Goal: Task Accomplishment & Management: Use online tool/utility

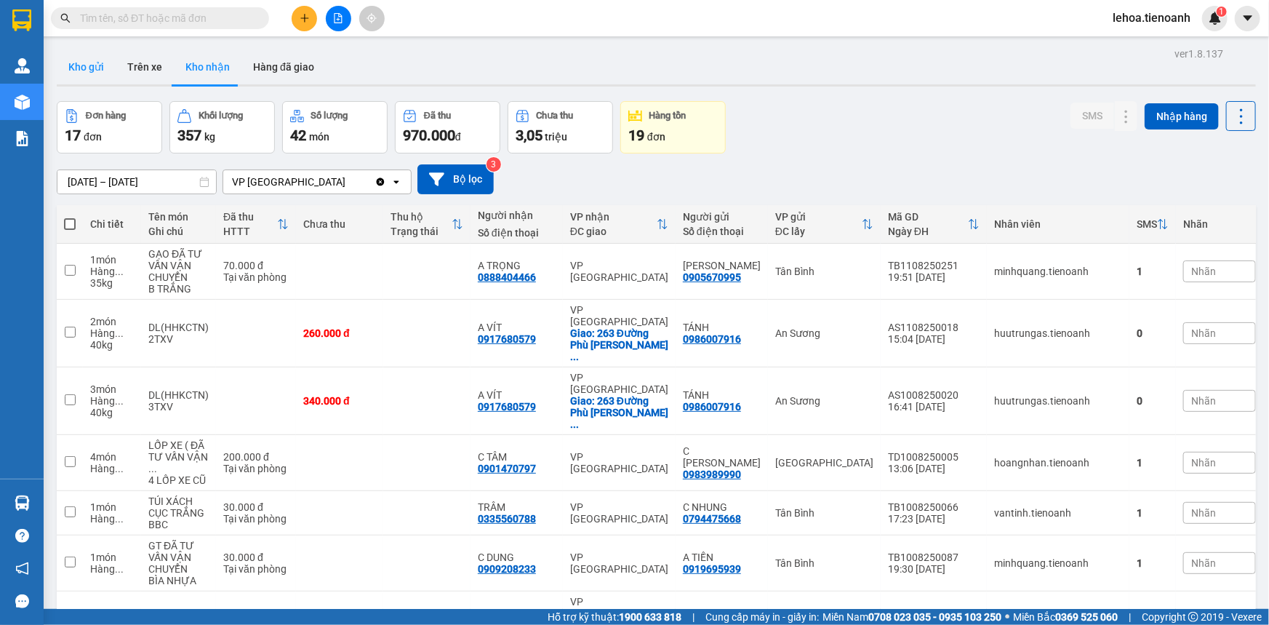
click at [82, 71] on button "Kho gửi" at bounding box center [86, 66] width 59 height 35
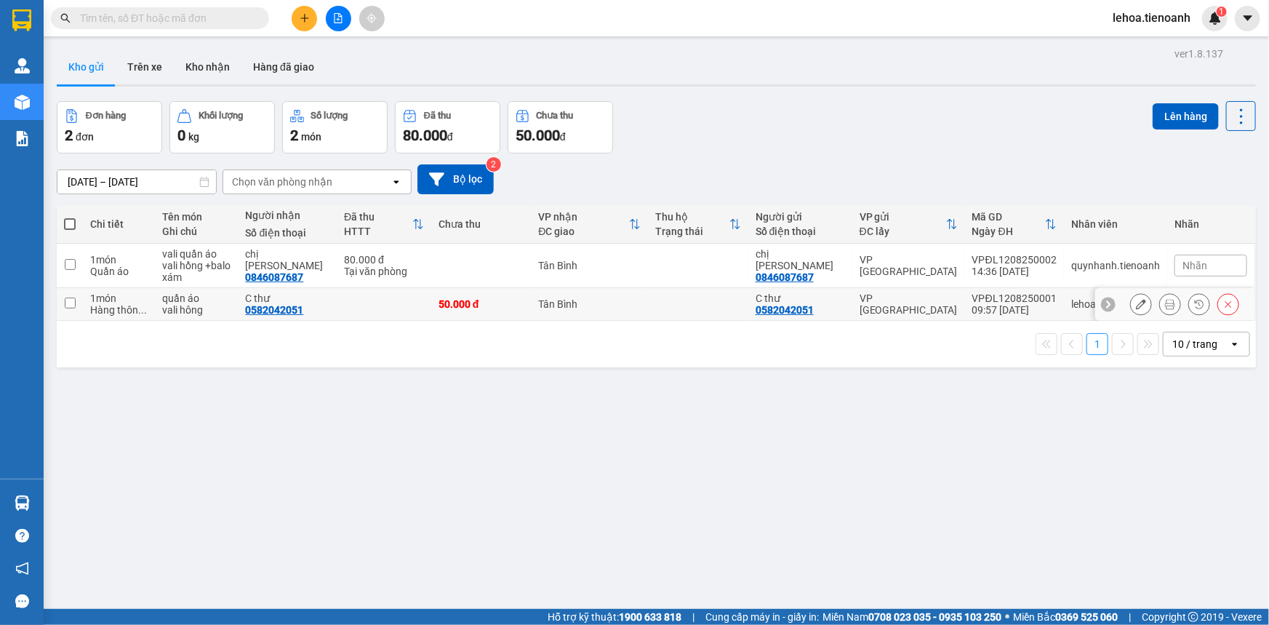
click at [72, 302] on input "checkbox" at bounding box center [70, 302] width 11 height 11
checkbox input "true"
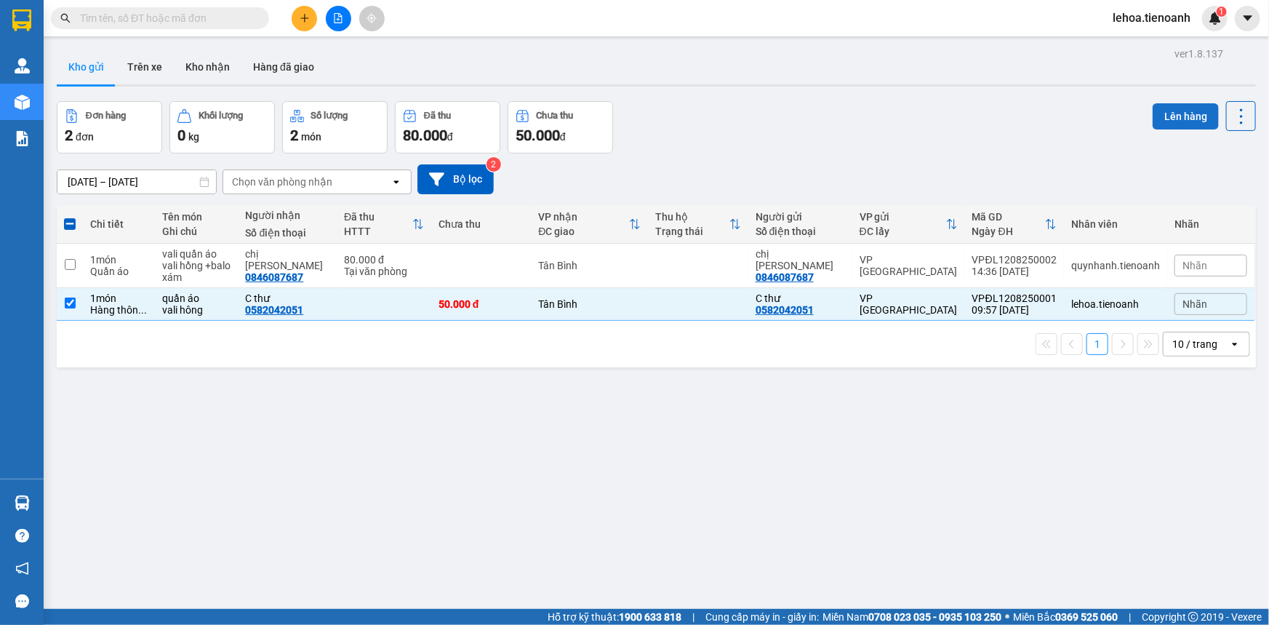
click at [809, 113] on button "Lên hàng" at bounding box center [1186, 116] width 66 height 26
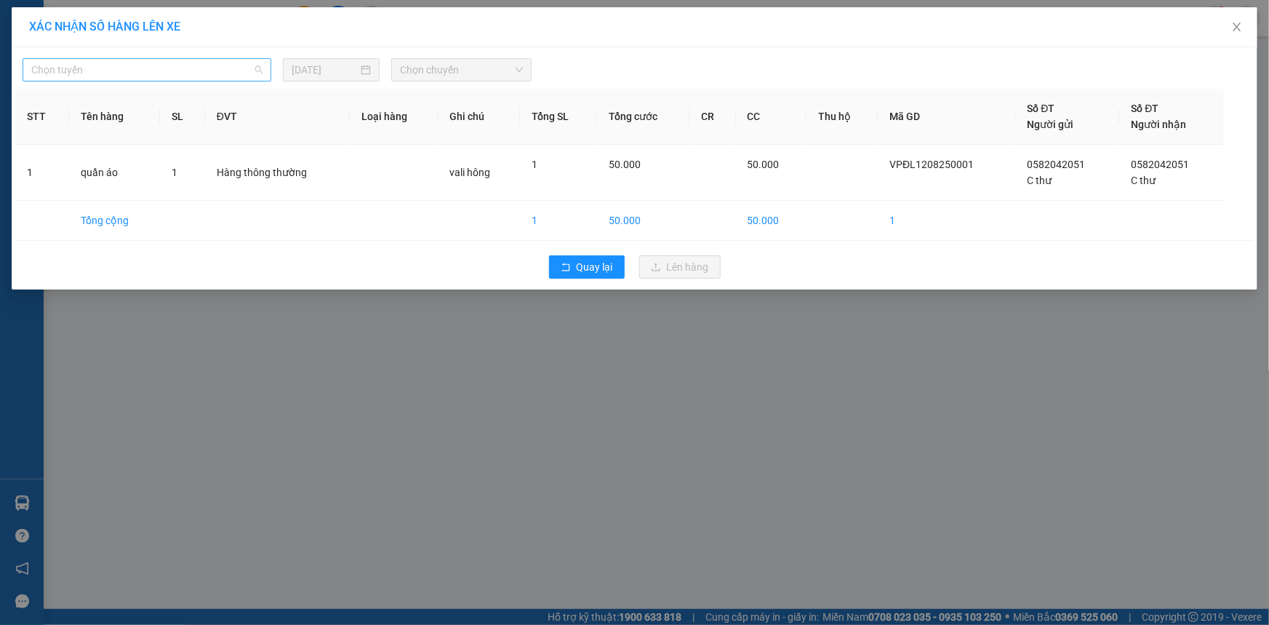
click at [148, 73] on span "Chọn tuyến" at bounding box center [146, 70] width 231 height 22
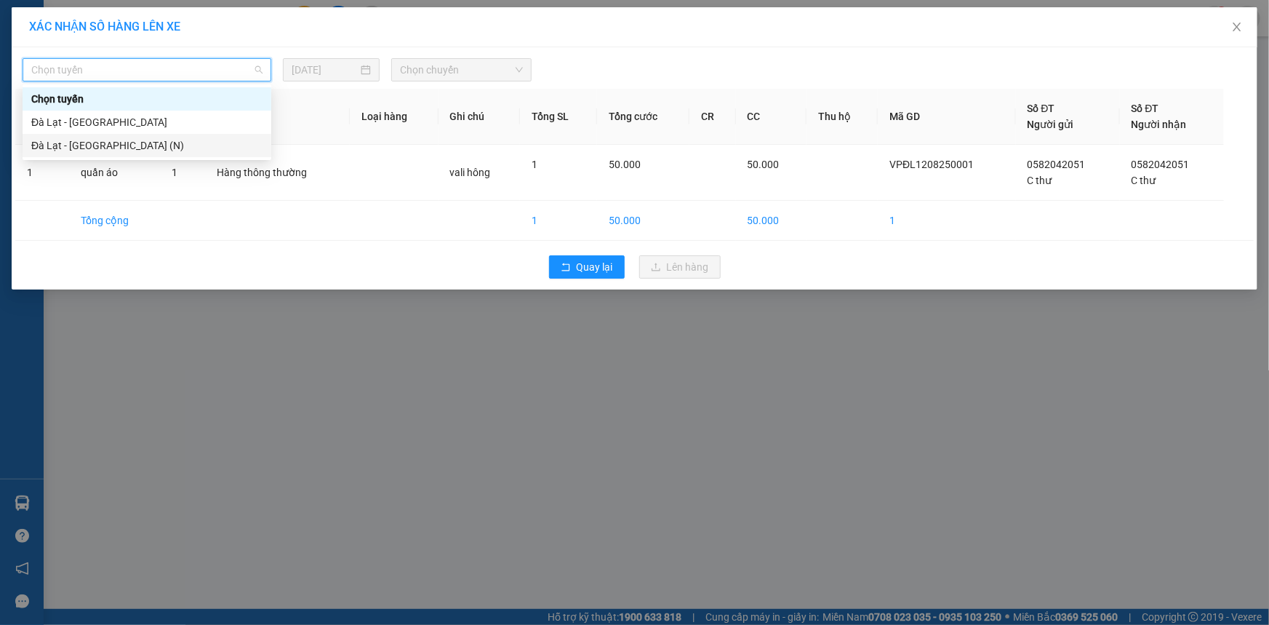
click at [63, 140] on div "Đà Lạt - Sài Gòn (N)" at bounding box center [146, 145] width 231 height 16
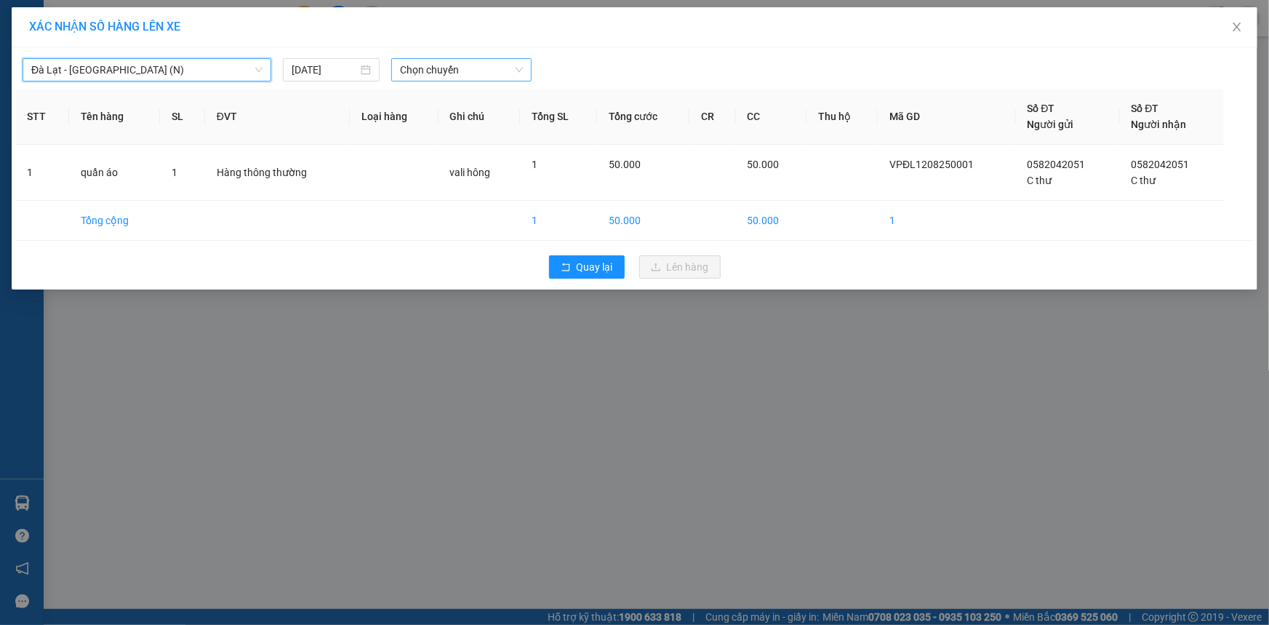
click at [480, 72] on span "Chọn chuyến" at bounding box center [461, 70] width 123 height 22
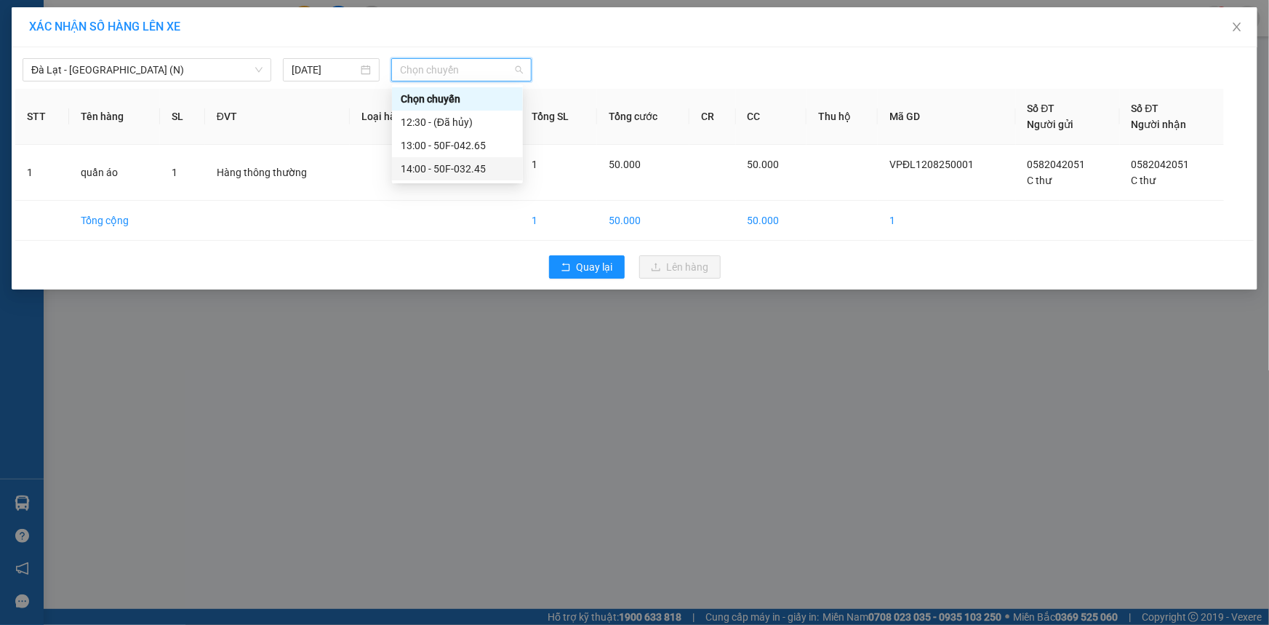
click at [466, 169] on div "14:00 - 50F-032.45" at bounding box center [457, 169] width 113 height 16
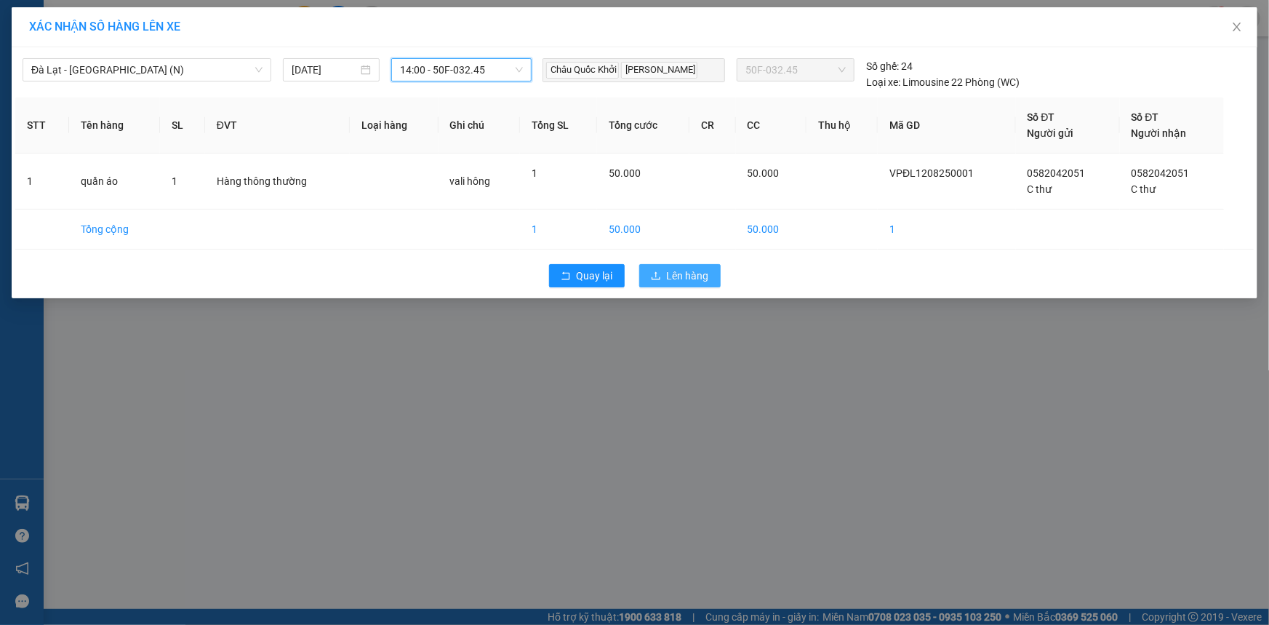
click at [678, 271] on span "Lên hàng" at bounding box center [688, 276] width 42 height 16
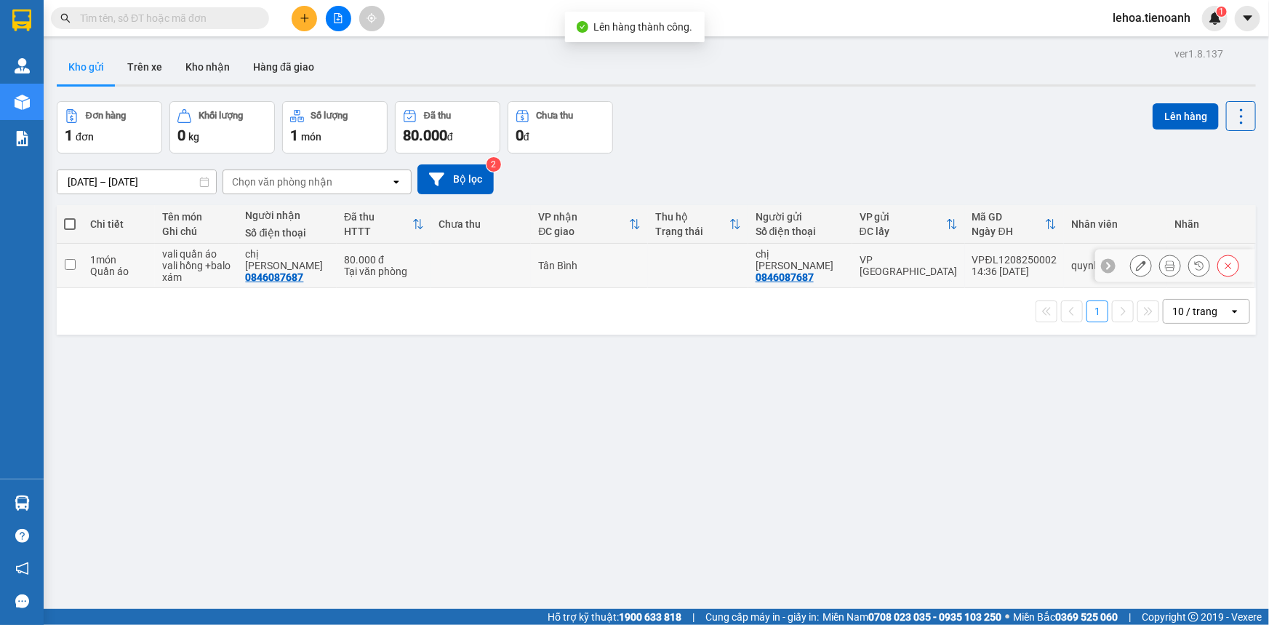
click at [68, 262] on input "checkbox" at bounding box center [70, 264] width 11 height 11
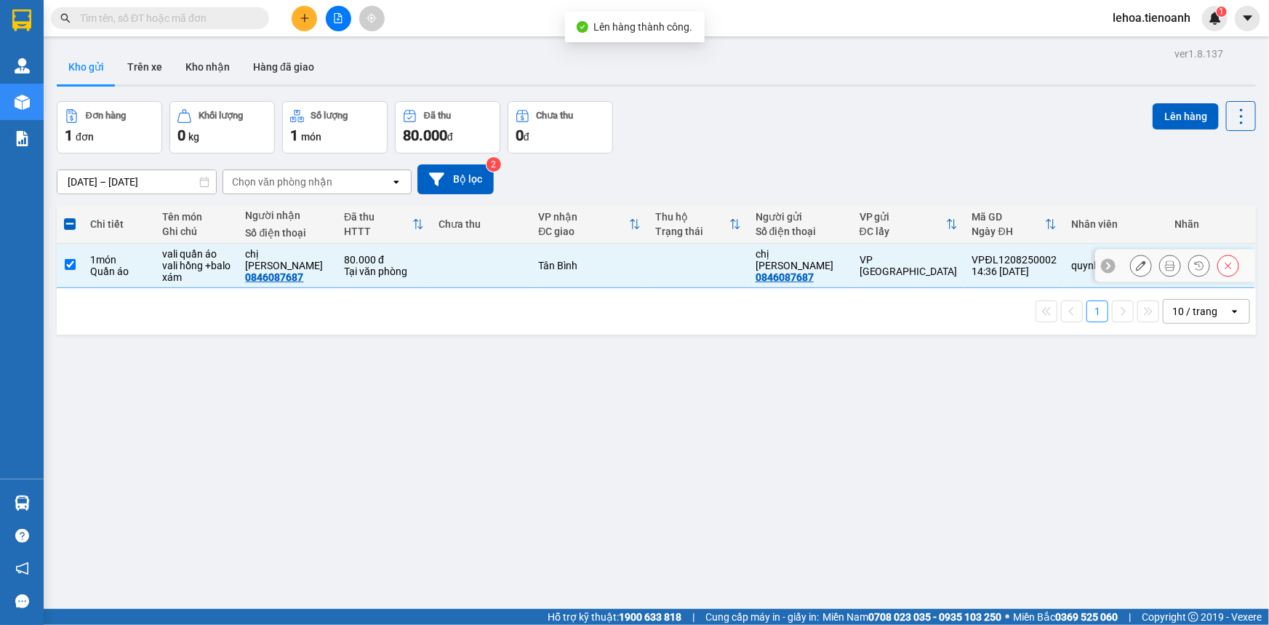
click at [72, 263] on input "checkbox" at bounding box center [70, 264] width 11 height 11
checkbox input "false"
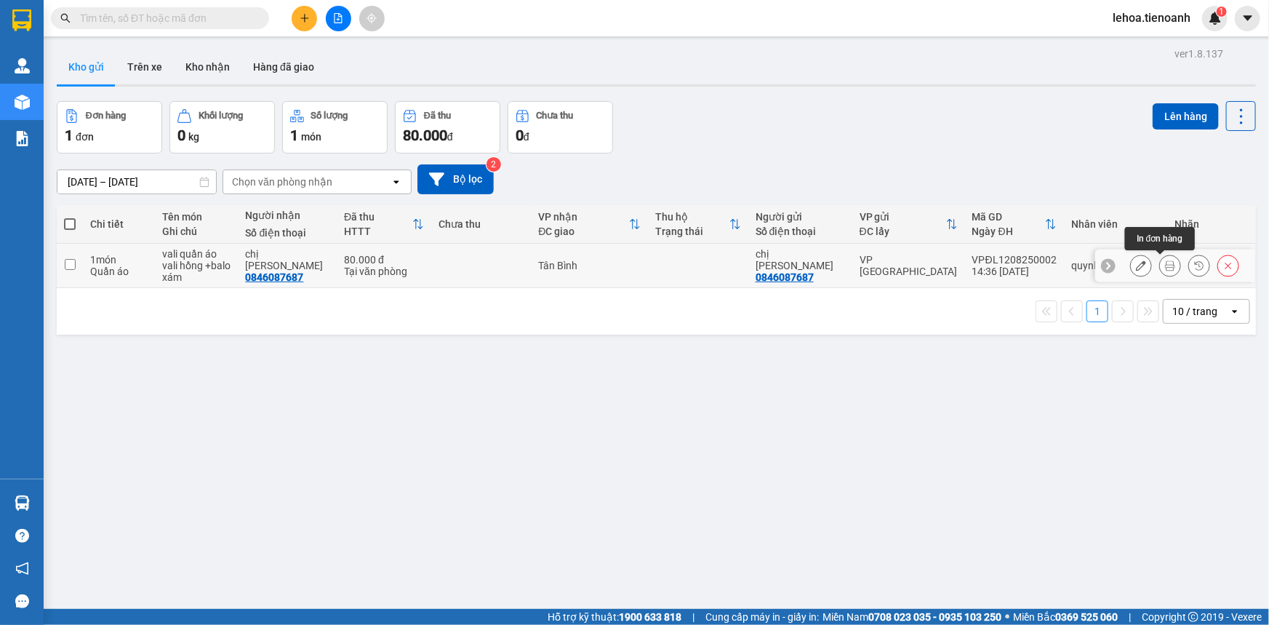
click at [809, 261] on icon at bounding box center [1170, 265] width 10 height 10
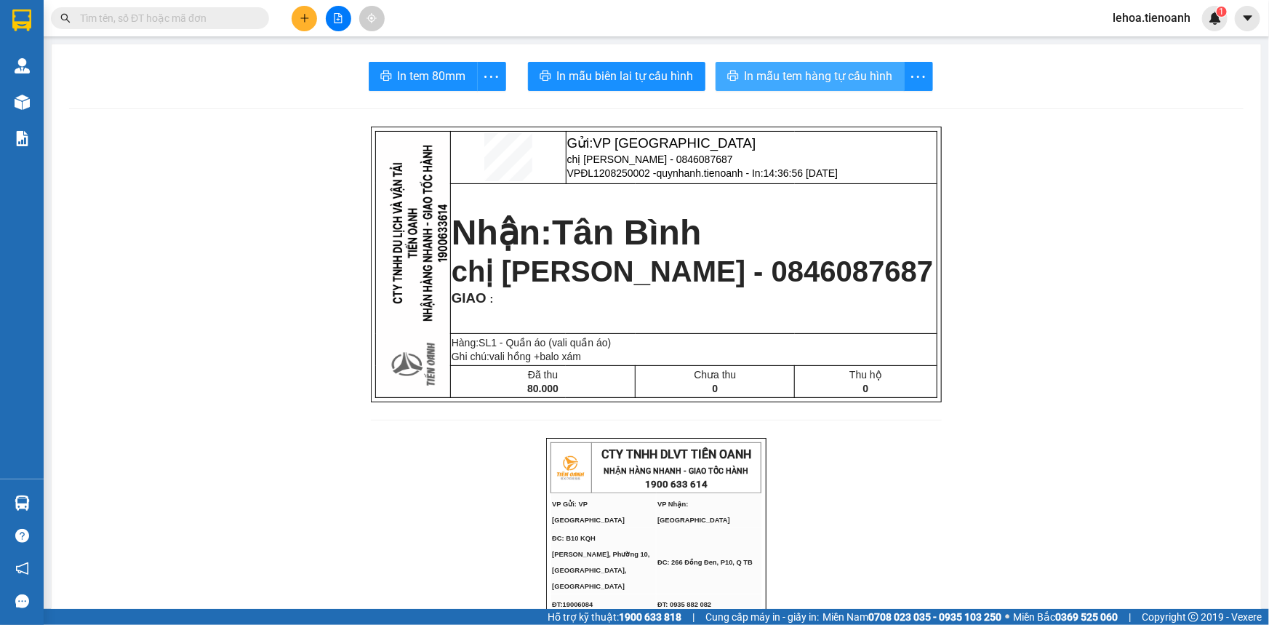
click at [809, 79] on span "In mẫu tem hàng tự cấu hình" at bounding box center [819, 76] width 148 height 18
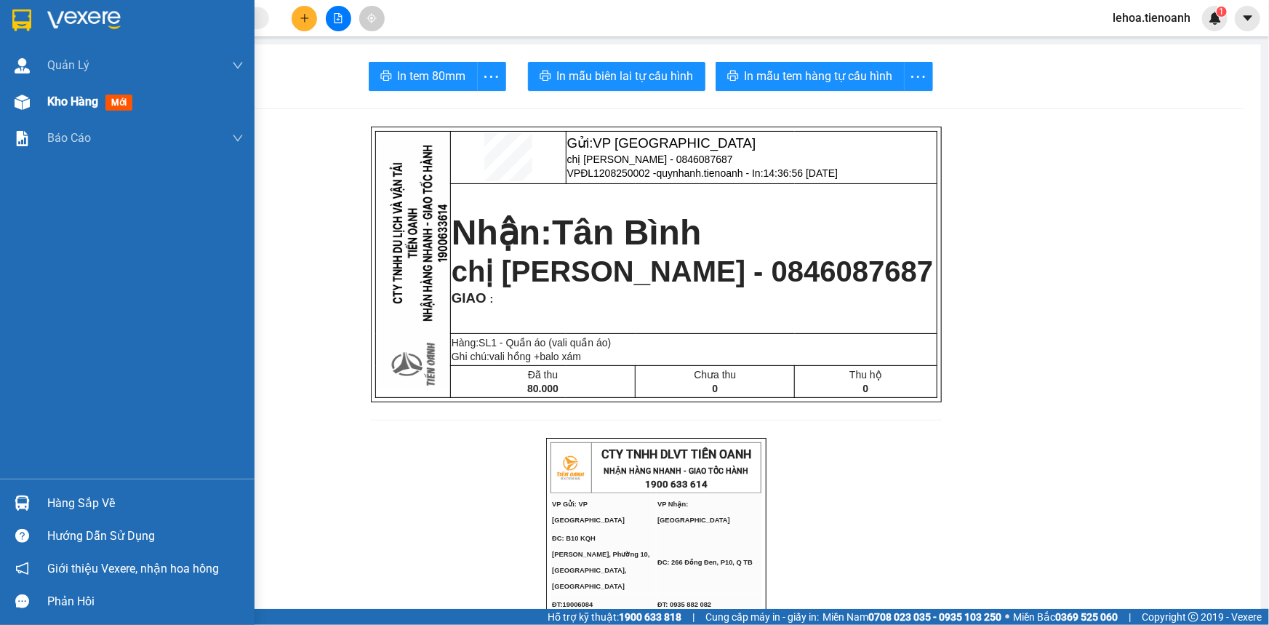
click at [70, 100] on span "Kho hàng" at bounding box center [72, 102] width 51 height 14
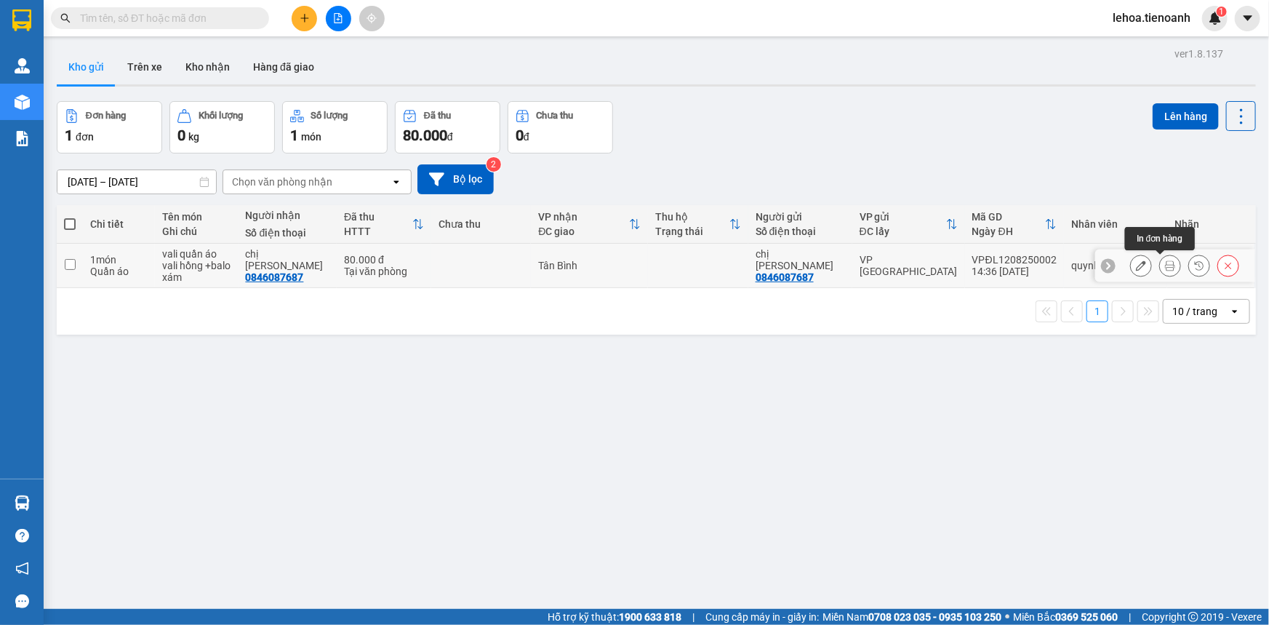
click at [809, 266] on icon at bounding box center [1141, 265] width 10 height 10
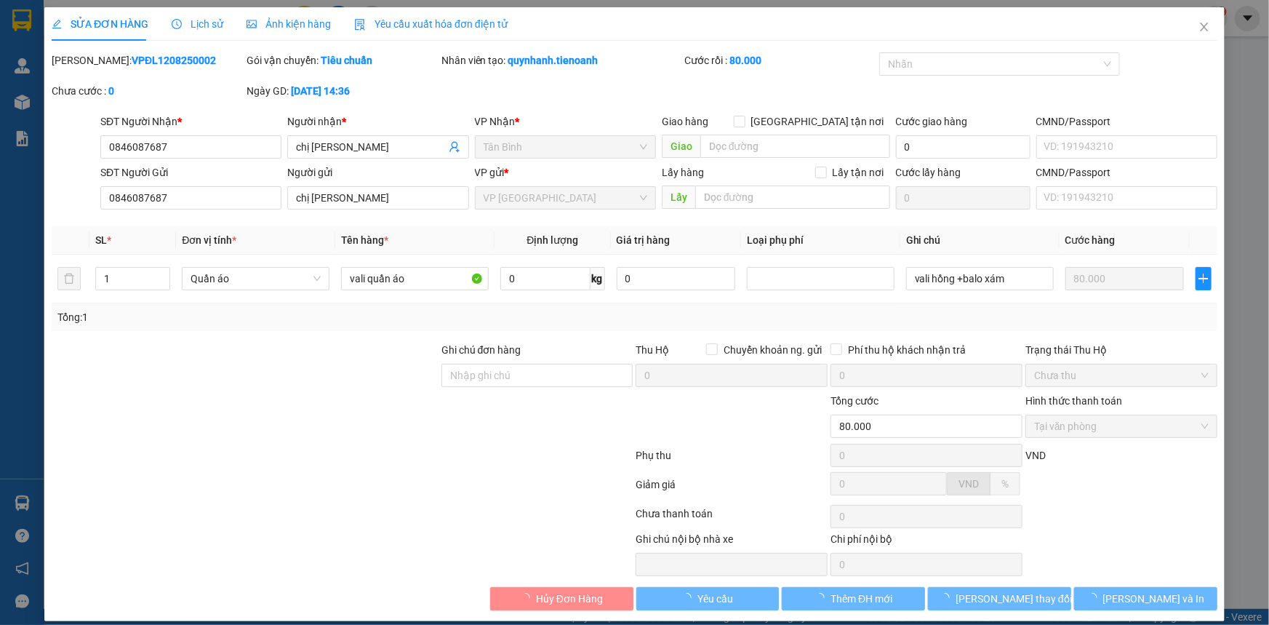
type input "0846087687"
type input "chị Trang"
type input "0846087687"
type input "chị Trang"
type input "80.000"
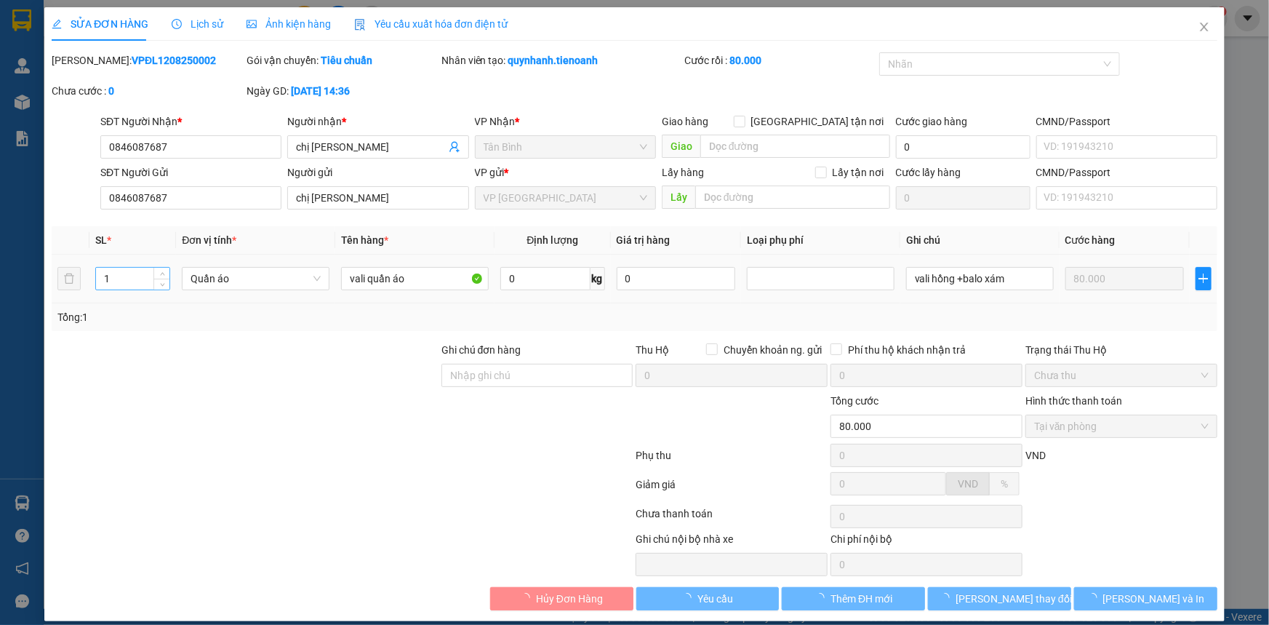
click at [127, 275] on input "1" at bounding box center [132, 279] width 73 height 22
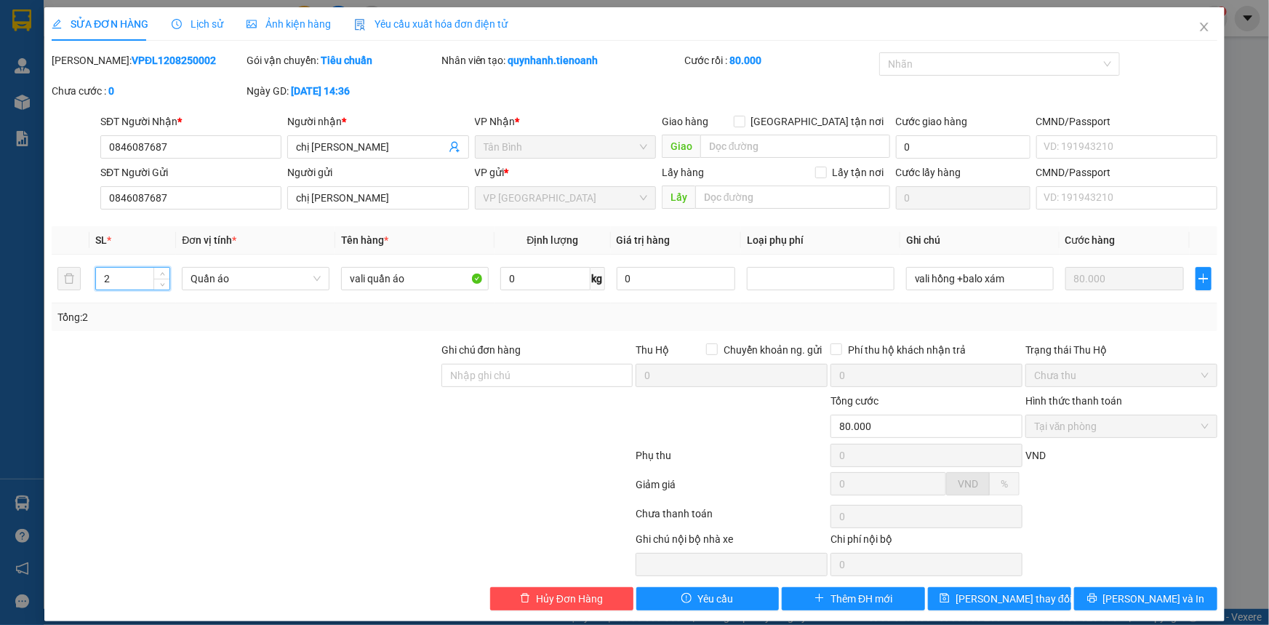
type input "2"
click at [201, 357] on div at bounding box center [245, 367] width 390 height 51
drag, startPoint x: 1135, startPoint y: 589, endPoint x: 1040, endPoint y: 476, distance: 148.1
click at [809, 571] on span "Lưu và In" at bounding box center [1154, 598] width 102 height 16
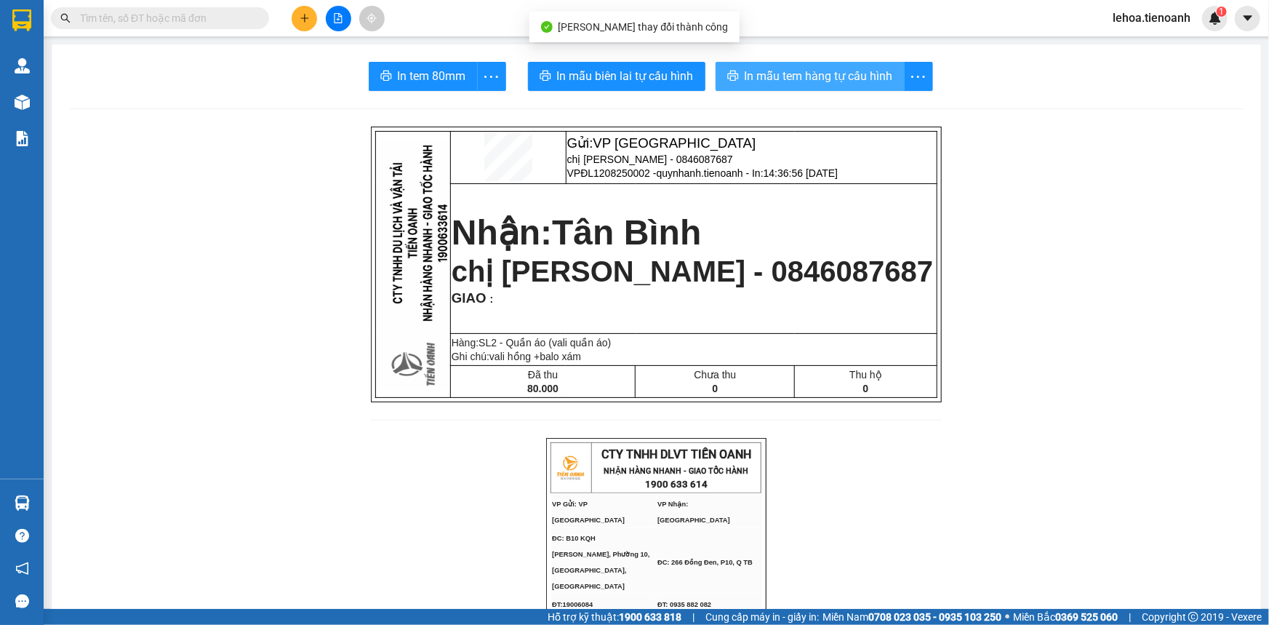
click at [762, 73] on span "In mẫu tem hàng tự cấu hình" at bounding box center [819, 76] width 148 height 18
